Goal: Task Accomplishment & Management: Complete application form

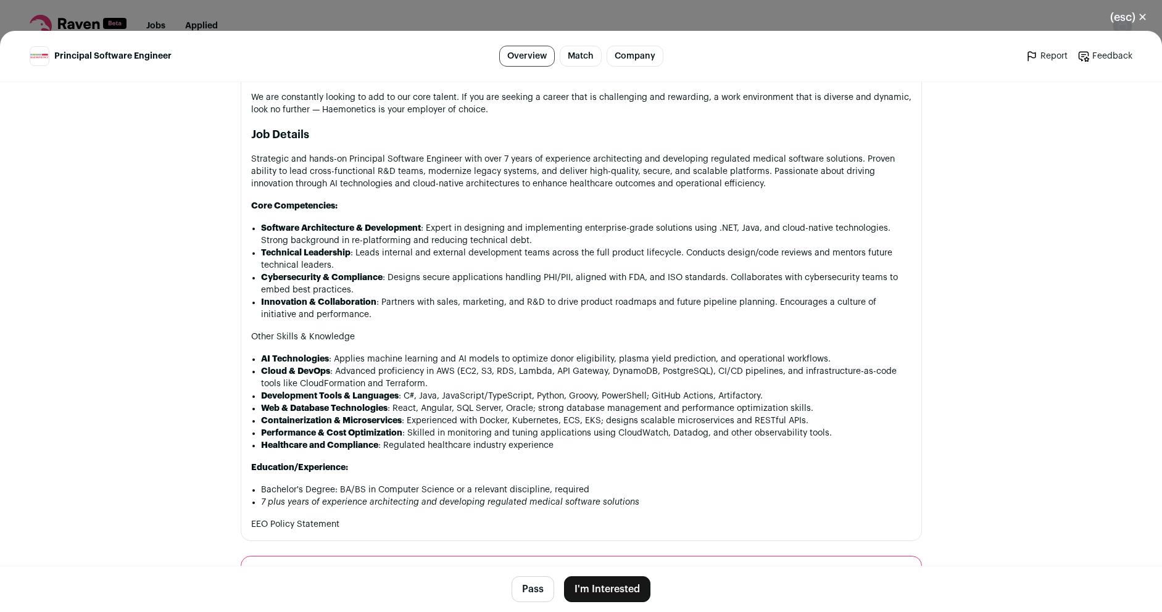
scroll to position [667, 0]
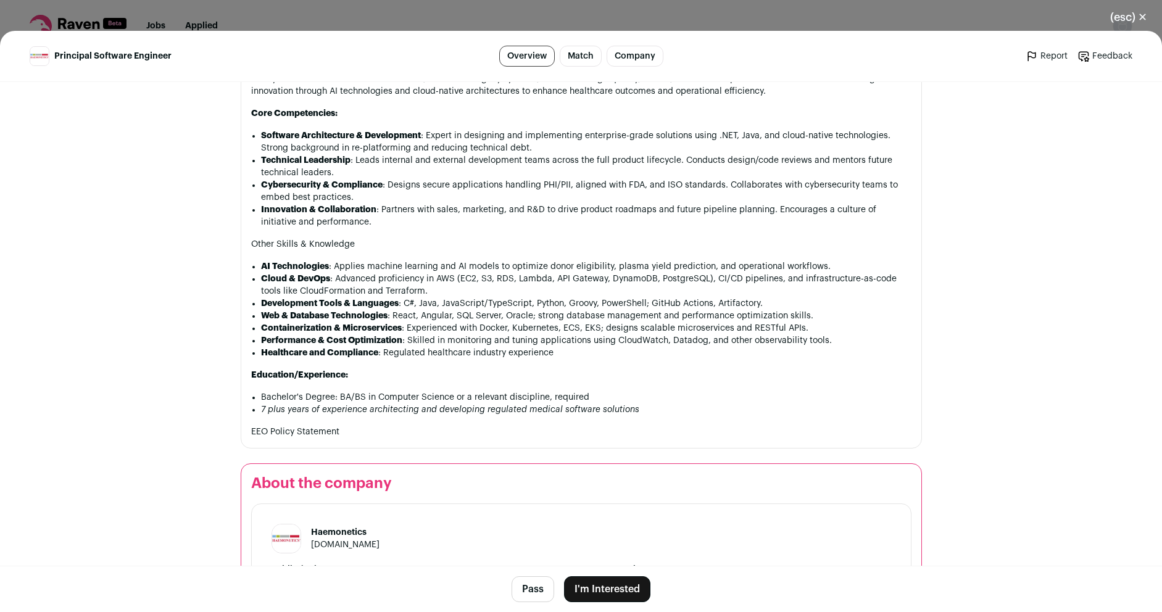
click at [611, 587] on button "I'm Interested" at bounding box center [607, 590] width 86 height 26
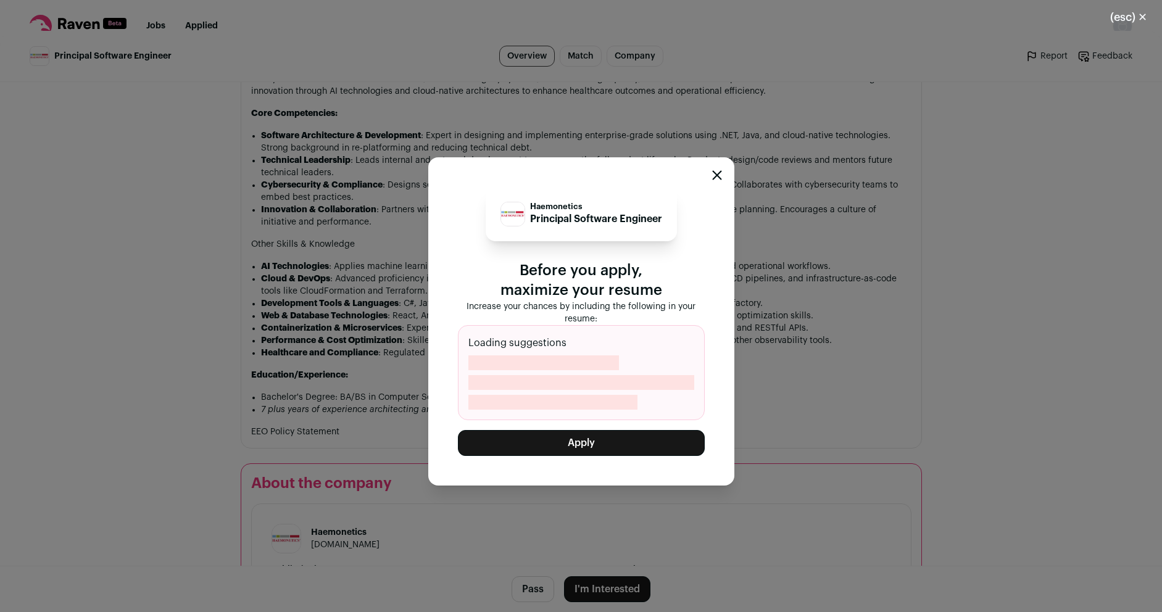
click at [611, 450] on button "Apply" at bounding box center [581, 443] width 247 height 26
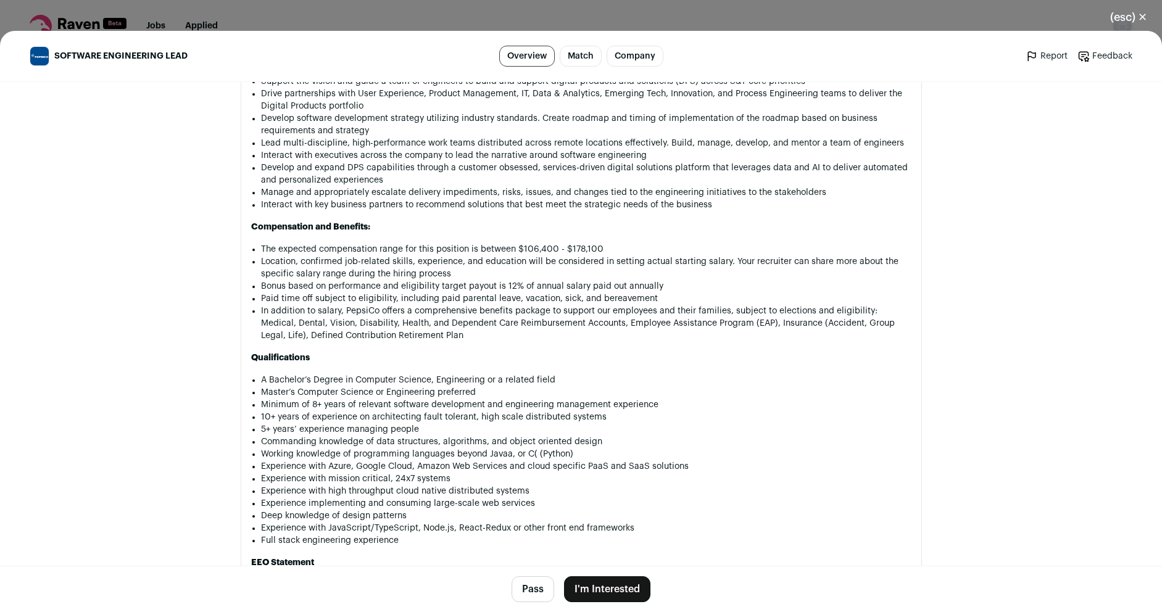
scroll to position [963, 0]
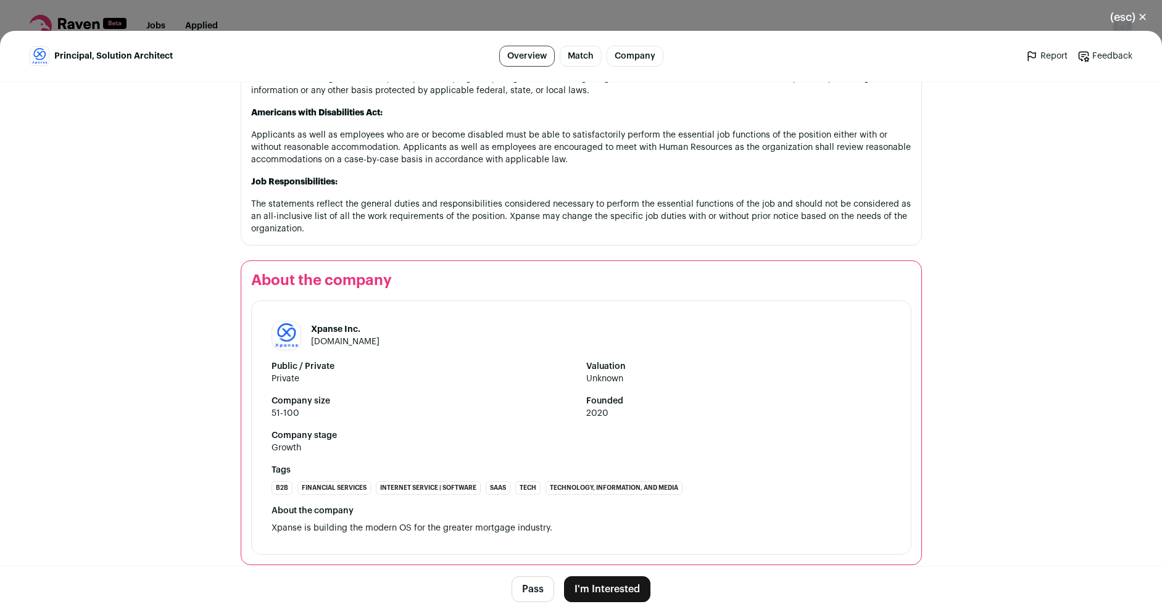
scroll to position [1413, 0]
